Goal: Communication & Community: Answer question/provide support

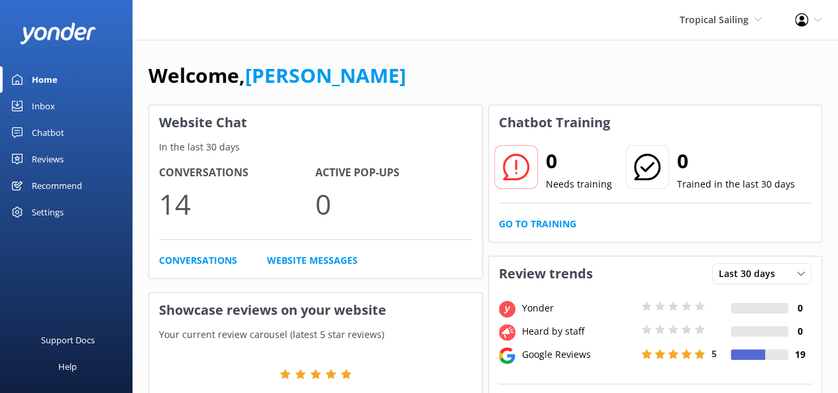
click at [33, 103] on div "Inbox" at bounding box center [43, 106] width 23 height 26
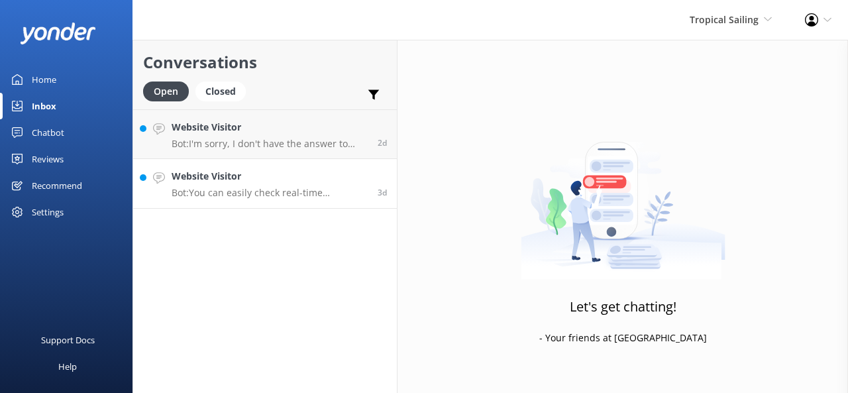
click at [221, 181] on h4 "Website Visitor" at bounding box center [270, 176] width 196 height 15
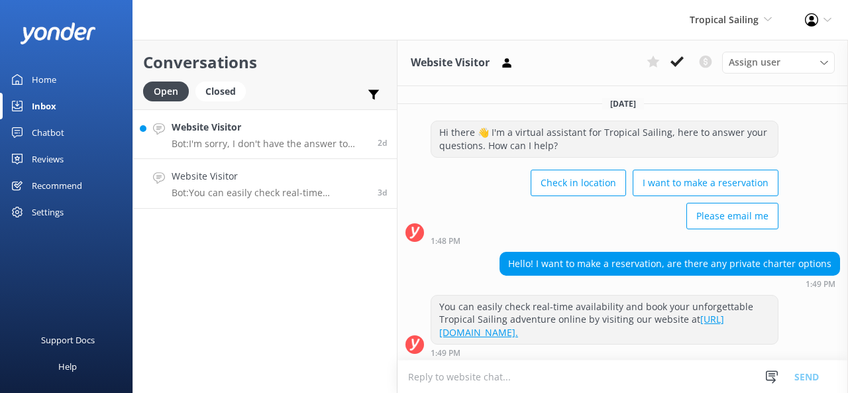
click at [238, 140] on p "Bot: I'm sorry, I don't have the answer to that in my knowledge base. Please tr…" at bounding box center [270, 144] width 196 height 12
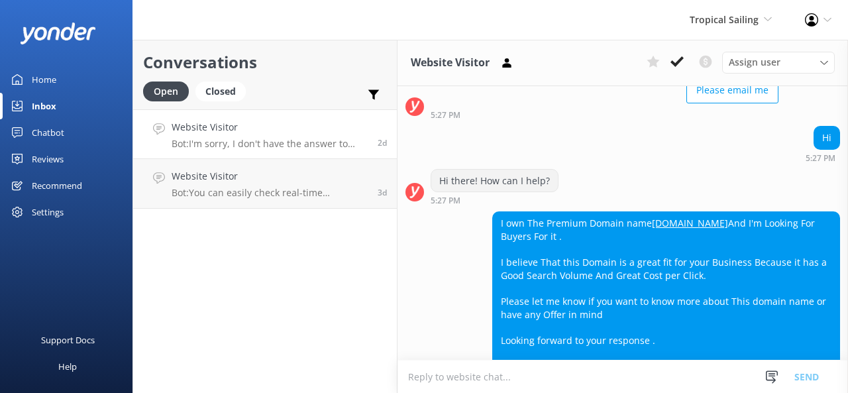
scroll to position [126, 0]
